Goal: Transaction & Acquisition: Purchase product/service

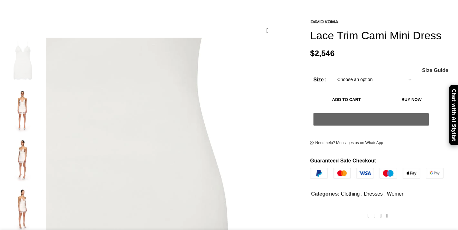
scroll to position [92, 0]
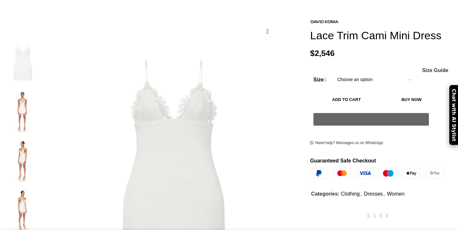
click at [42, 187] on img at bounding box center [22, 210] width 39 height 46
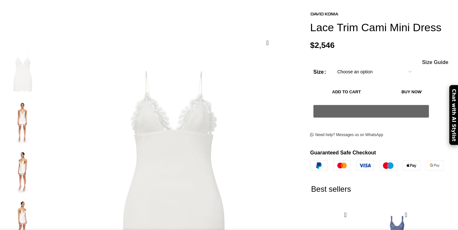
click at [42, 151] on img at bounding box center [22, 171] width 39 height 46
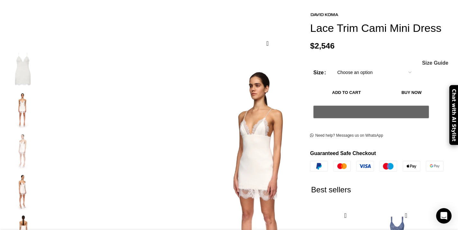
click at [42, 105] on img "2 / 5" at bounding box center [22, 110] width 39 height 38
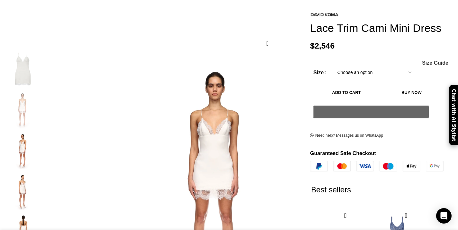
click at [351, 73] on select "Choose an option 4 UK 6 UK 8 [GEOGRAPHIC_DATA] 10 [GEOGRAPHIC_DATA] 12 [GEOGRAP…" at bounding box center [375, 73] width 84 height 14
click at [333, 67] on select "Choose an option 4 UK 6 UK 8 [GEOGRAPHIC_DATA] 10 [GEOGRAPHIC_DATA] 12 [GEOGRAP…" at bounding box center [375, 73] width 84 height 14
select select "4-[GEOGRAPHIC_DATA]"
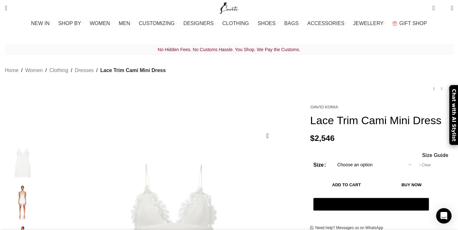
scroll to position [0, 68]
click at [316, 105] on img at bounding box center [324, 107] width 29 height 4
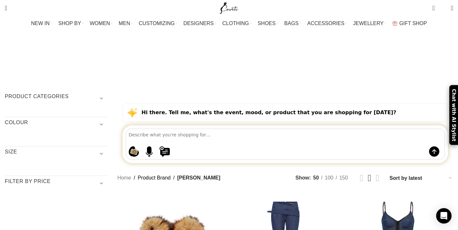
click at [56, 119] on h3 "COLOUR" at bounding box center [56, 124] width 103 height 11
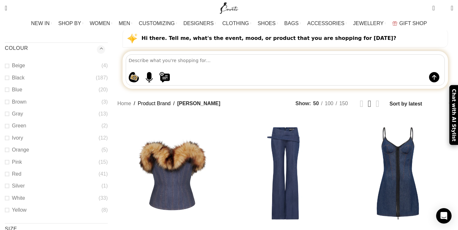
scroll to position [75, 0]
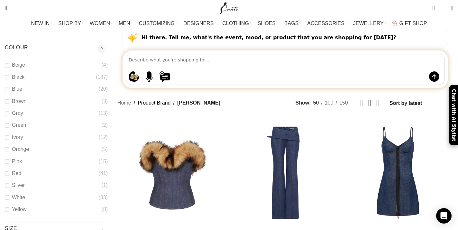
click at [51, 139] on span "Show sidebar" at bounding box center [229, 40] width 458 height 230
click at [39, 138] on span "Show sidebar" at bounding box center [229, 40] width 458 height 230
click at [37, 138] on span "Show sidebar" at bounding box center [229, 40] width 458 height 230
click at [42, 137] on span "Show sidebar" at bounding box center [229, 40] width 458 height 230
click at [132, 138] on span "Show sidebar" at bounding box center [229, 40] width 458 height 230
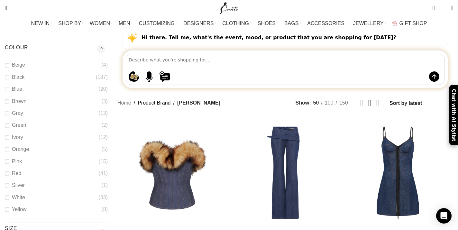
click at [132, 138] on span "Show sidebar" at bounding box center [229, 40] width 458 height 230
click at [39, 140] on span "Show sidebar" at bounding box center [229, 40] width 458 height 230
click at [39, 139] on span "Show sidebar" at bounding box center [229, 40] width 458 height 230
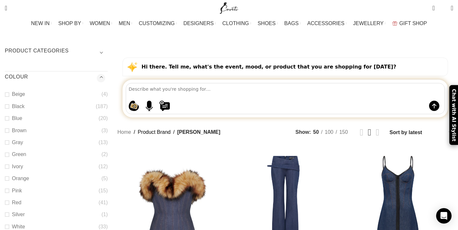
scroll to position [39, 0]
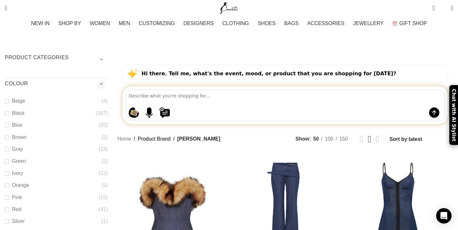
click at [401, 90] on div "Shopping ideas Casual summer dresses that aren't floral Cowgirl chic boots Prin…" at bounding box center [285, 105] width 319 height 31
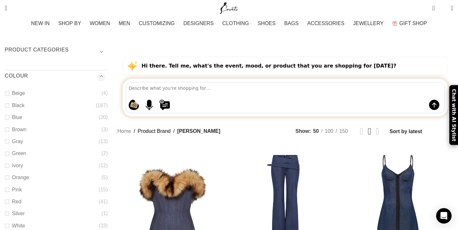
scroll to position [0, 0]
